Goal: Task Accomplishment & Management: Use online tool/utility

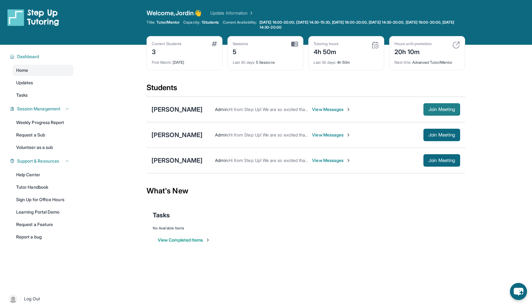
click at [435, 111] on span "Join Meeting" at bounding box center [441, 110] width 27 height 4
click at [169, 106] on div "[PERSON_NAME]" at bounding box center [176, 109] width 51 height 9
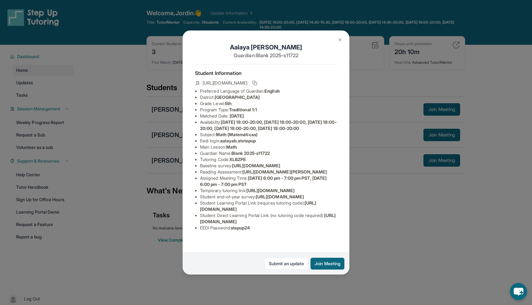
scroll to position [61, 0]
drag, startPoint x: 234, startPoint y: 241, endPoint x: 261, endPoint y: 242, distance: 27.1
click at [261, 231] on li "EEDI Password : stepup24" at bounding box center [268, 228] width 137 height 6
copy span "stepup24"
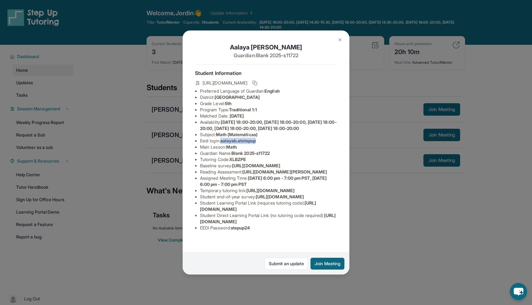
drag, startPoint x: 222, startPoint y: 97, endPoint x: 267, endPoint y: 97, distance: 44.2
click at [267, 138] on li "Eedi login : aalayab.atstepup" at bounding box center [268, 141] width 137 height 6
copy span "aalayab.atstepup"
drag, startPoint x: 234, startPoint y: 241, endPoint x: 262, endPoint y: 242, distance: 27.7
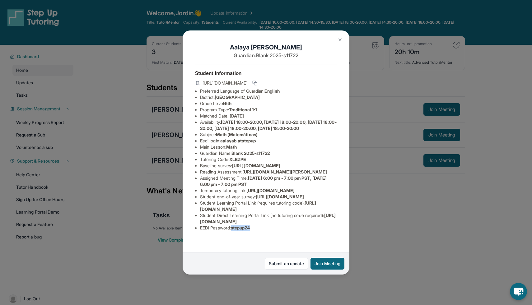
click at [262, 231] on li "EEDI Password : stepup24" at bounding box center [268, 228] width 137 height 6
copy span "stepup24"
